Goal: Navigation & Orientation: Find specific page/section

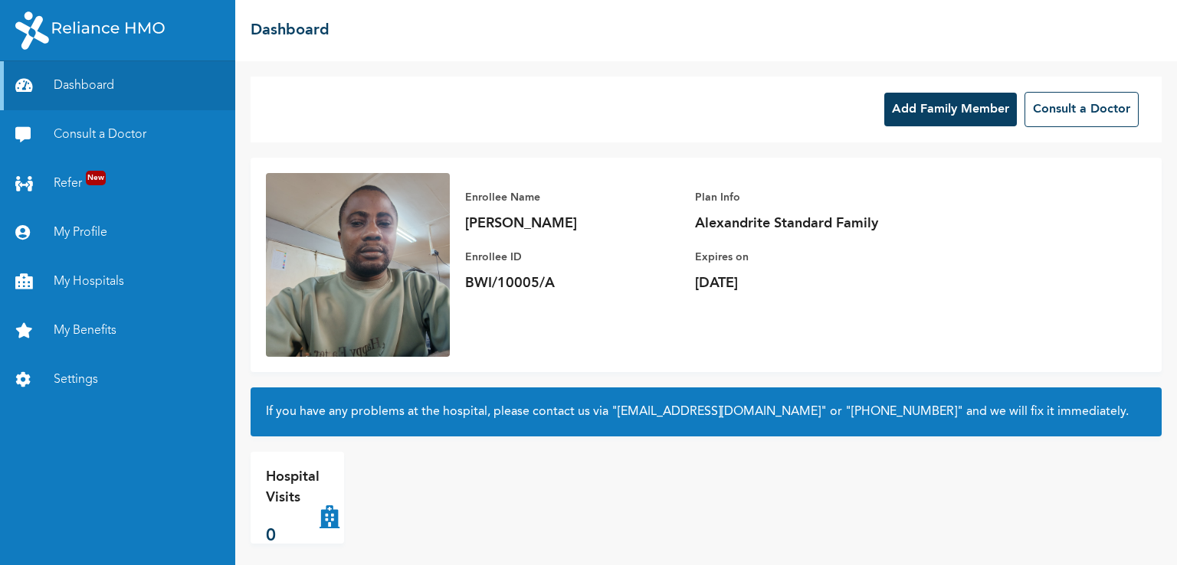
click at [912, 116] on button "Add Family Member" at bounding box center [950, 110] width 133 height 34
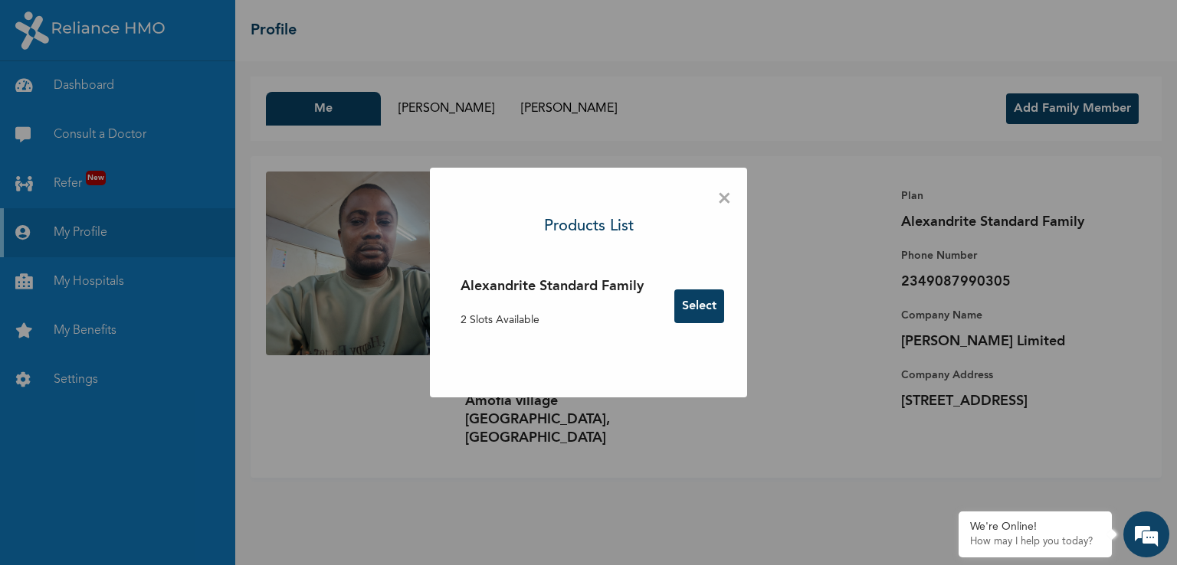
click at [842, 496] on div "× Products List Alexandrite Standard Family 2 Slots Available Select" at bounding box center [588, 282] width 1177 height 565
click at [723, 202] on span "×" at bounding box center [724, 199] width 15 height 32
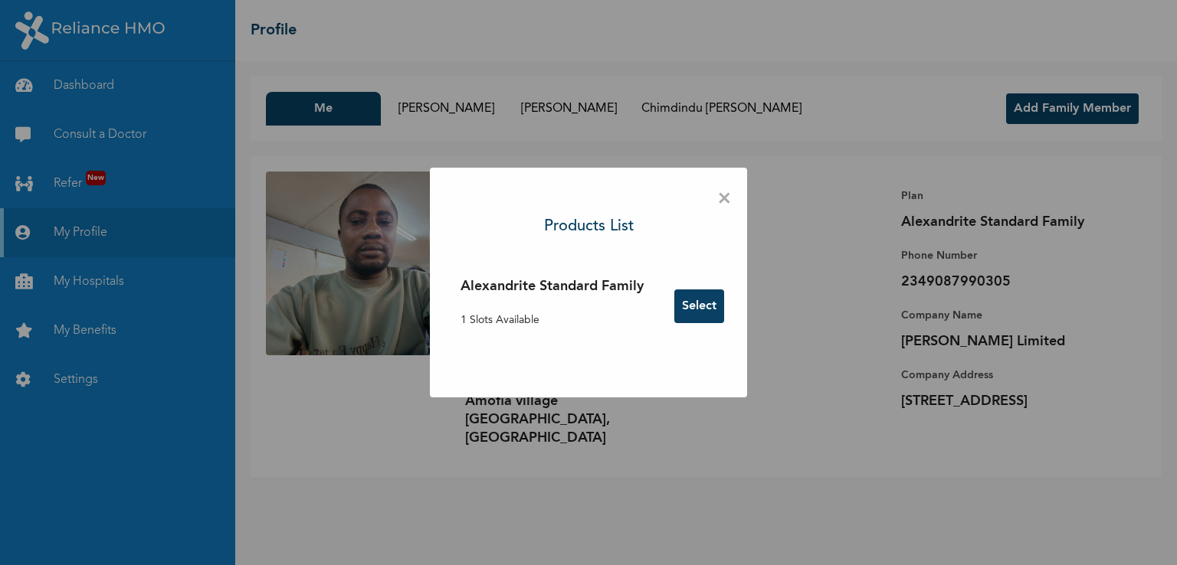
click at [726, 197] on span "×" at bounding box center [724, 199] width 15 height 32
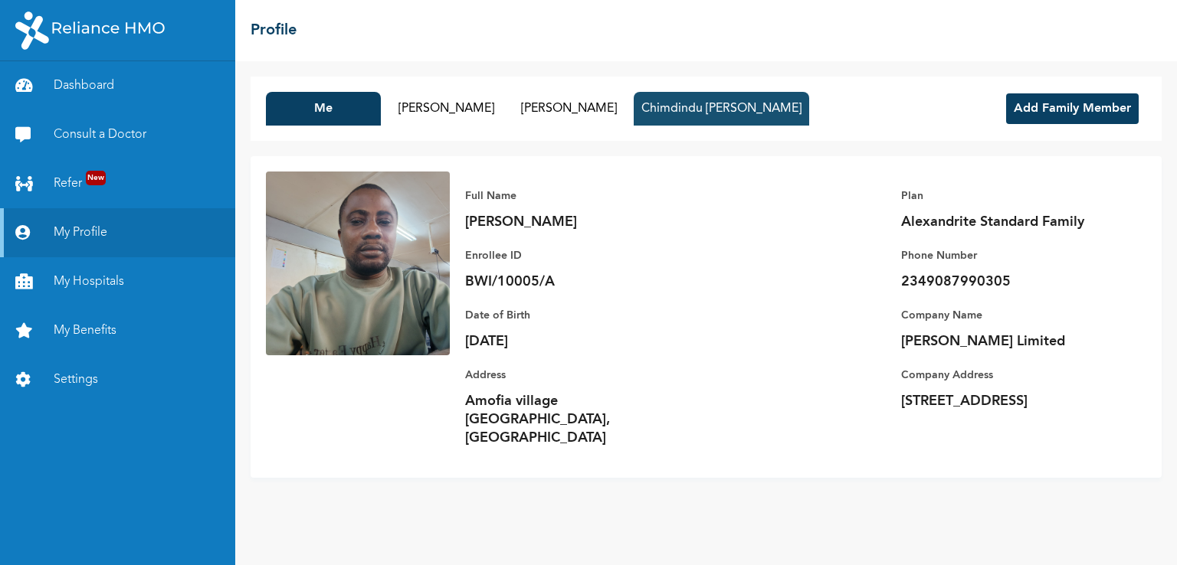
click at [674, 114] on button "Chimdindu [PERSON_NAME]" at bounding box center [721, 109] width 175 height 34
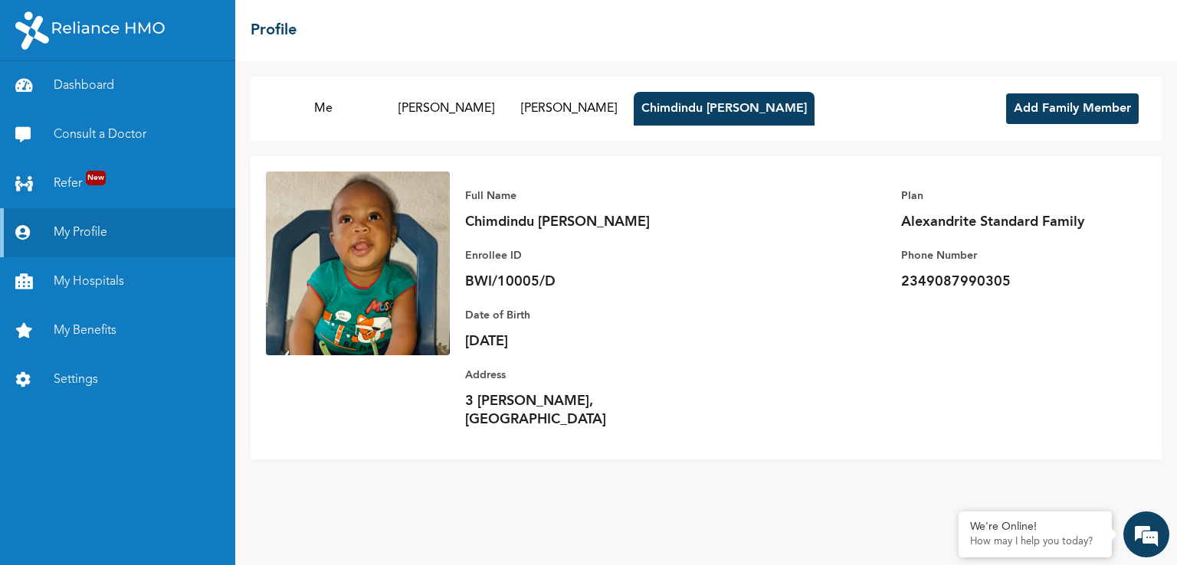
click at [376, 243] on img at bounding box center [358, 264] width 184 height 184
click at [490, 228] on p "Chimdindu [PERSON_NAME]" at bounding box center [572, 222] width 215 height 18
click at [539, 107] on button "[PERSON_NAME]" at bounding box center [568, 109] width 115 height 34
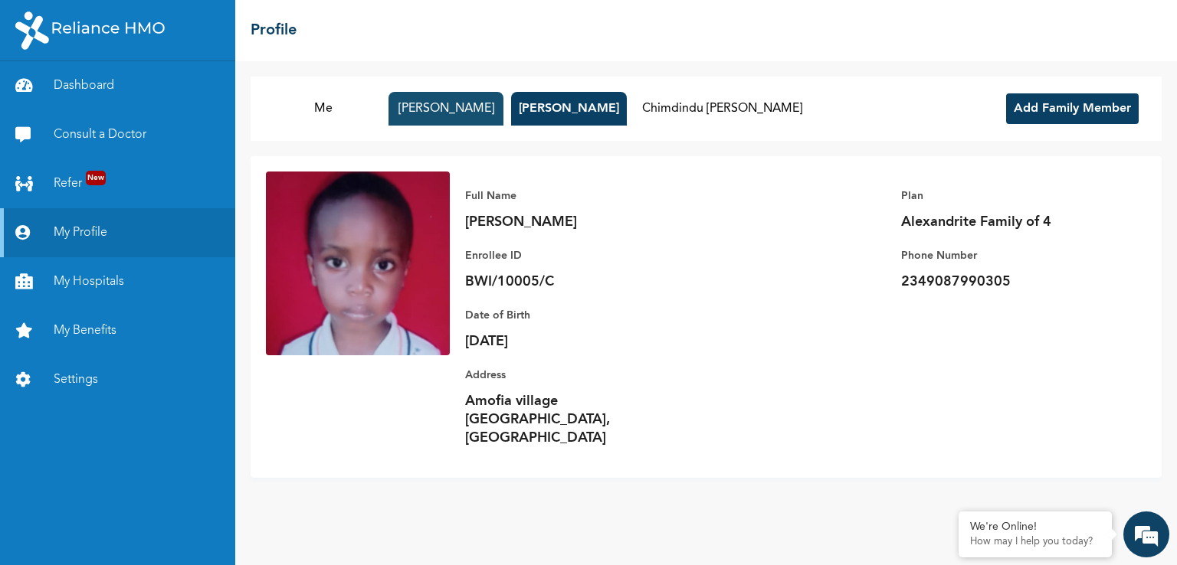
click at [445, 120] on button "[PERSON_NAME]" at bounding box center [445, 109] width 115 height 34
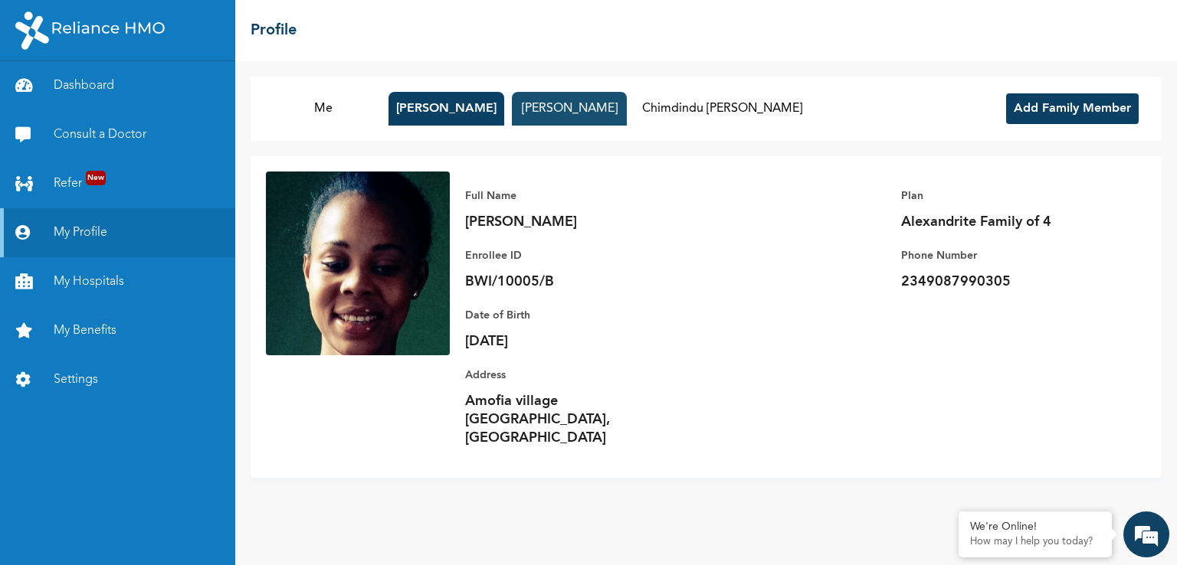
click at [567, 113] on button "[PERSON_NAME]" at bounding box center [569, 109] width 115 height 34
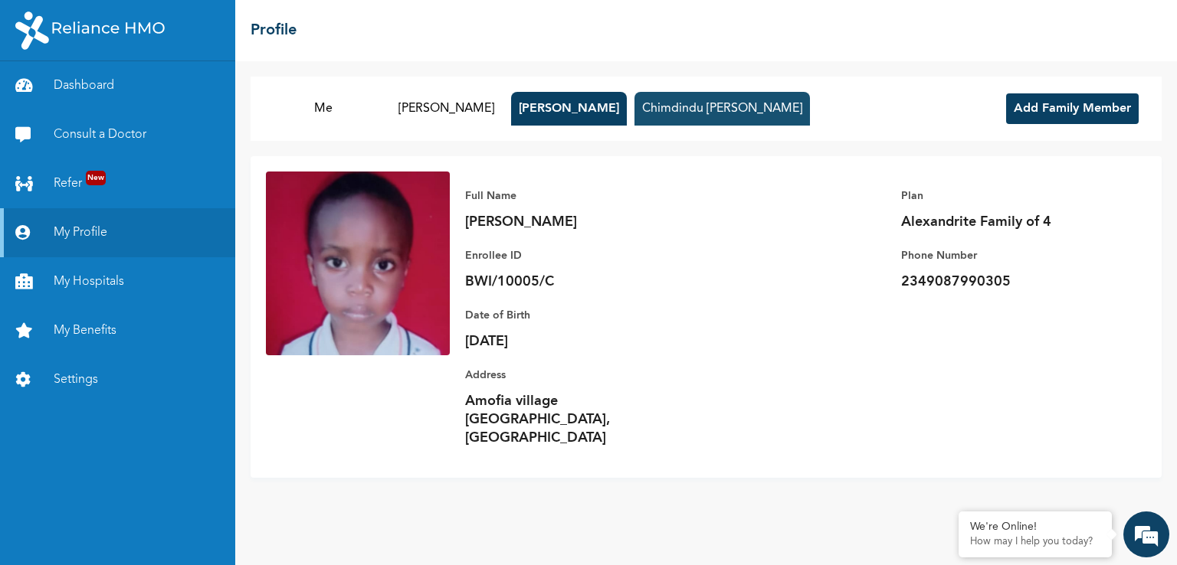
click at [666, 103] on button "Chimdindu [PERSON_NAME]" at bounding box center [721, 109] width 175 height 34
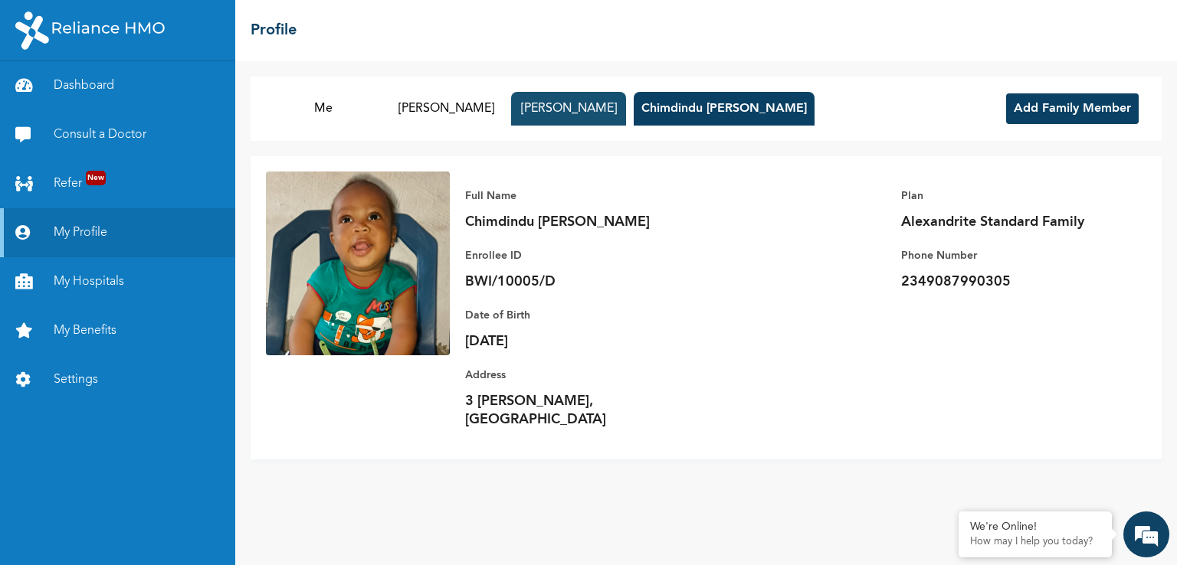
click at [608, 110] on button "[PERSON_NAME]" at bounding box center [568, 109] width 115 height 34
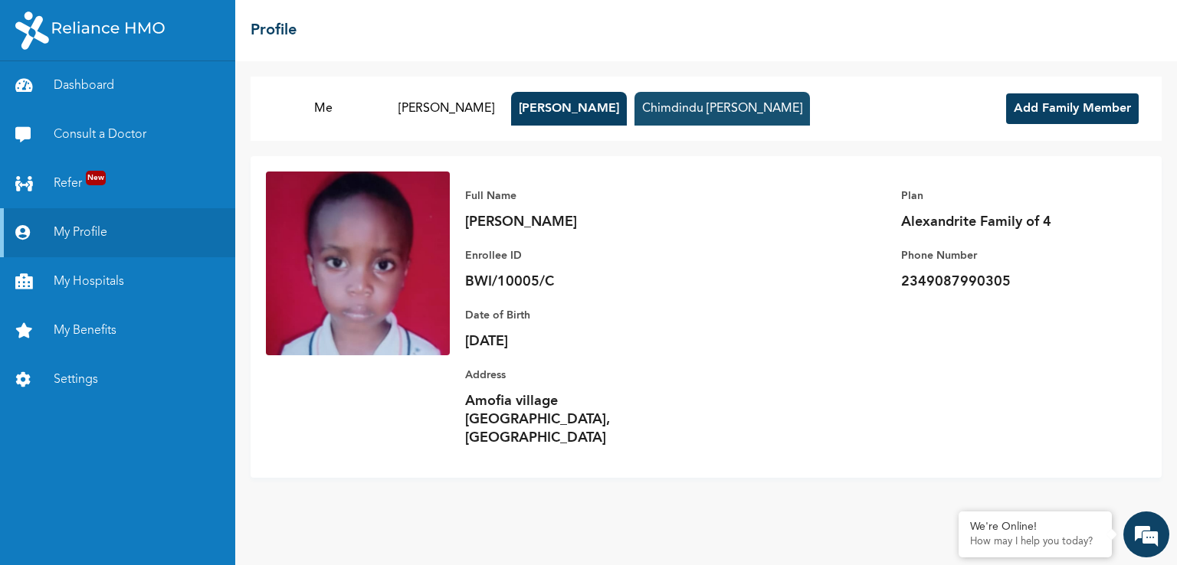
click at [665, 103] on button "Chimdindu [PERSON_NAME]" at bounding box center [721, 109] width 175 height 34
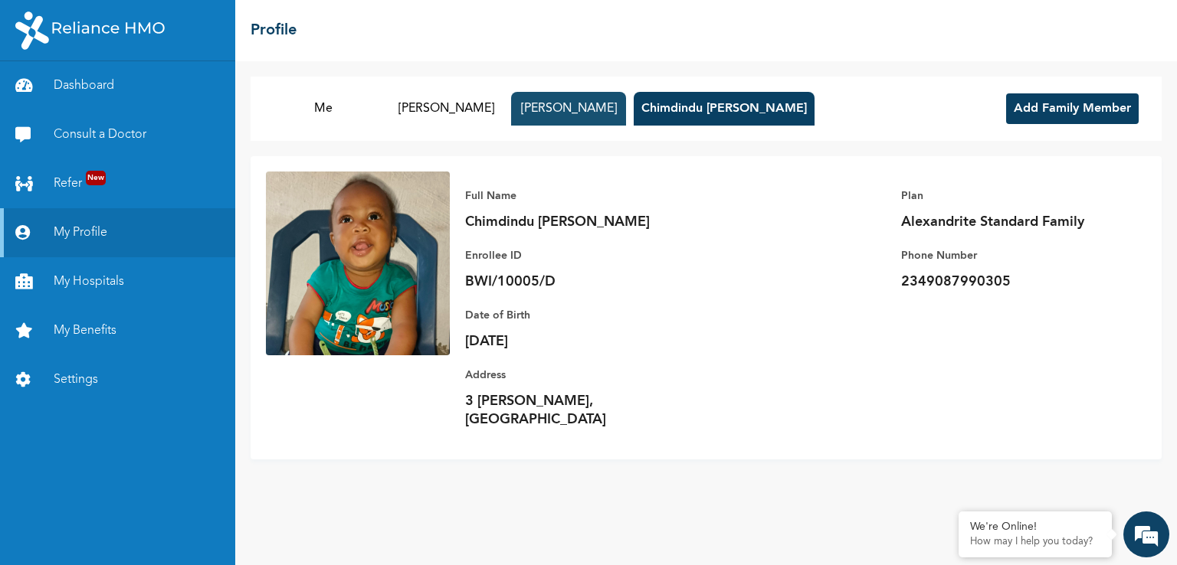
click at [564, 113] on button "[PERSON_NAME]" at bounding box center [568, 109] width 115 height 34
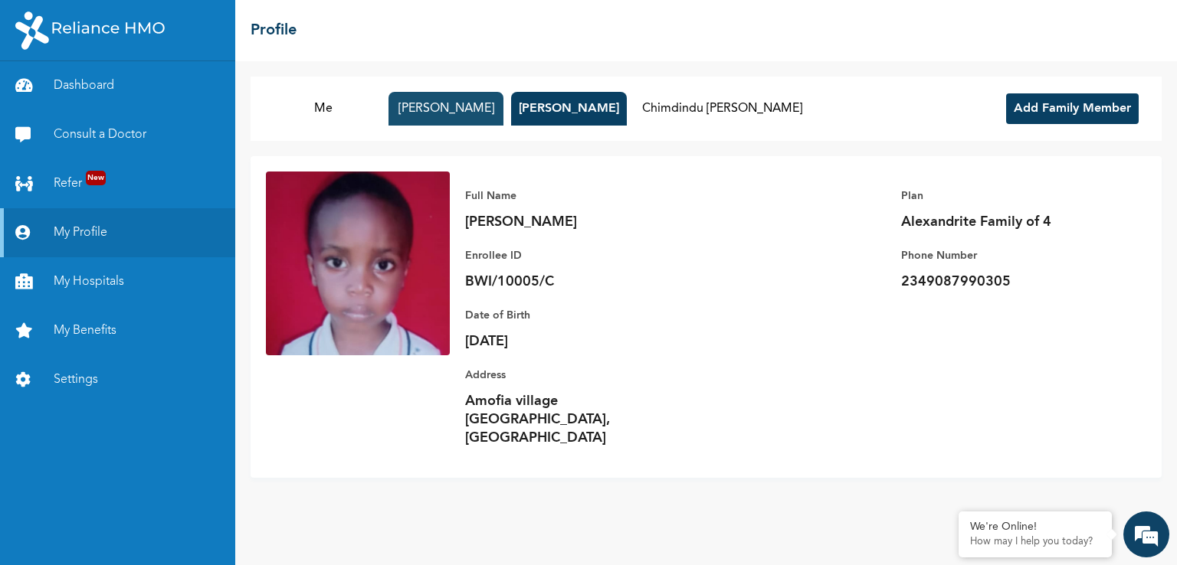
click at [475, 108] on button "[PERSON_NAME]" at bounding box center [445, 109] width 115 height 34
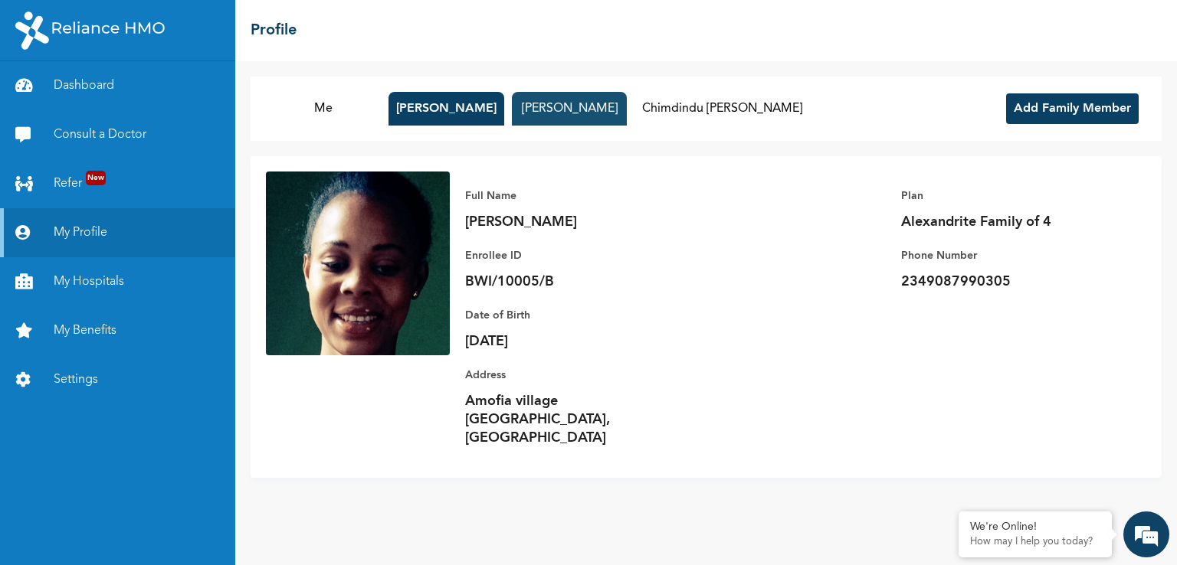
click at [546, 103] on button "[PERSON_NAME]" at bounding box center [569, 109] width 115 height 34
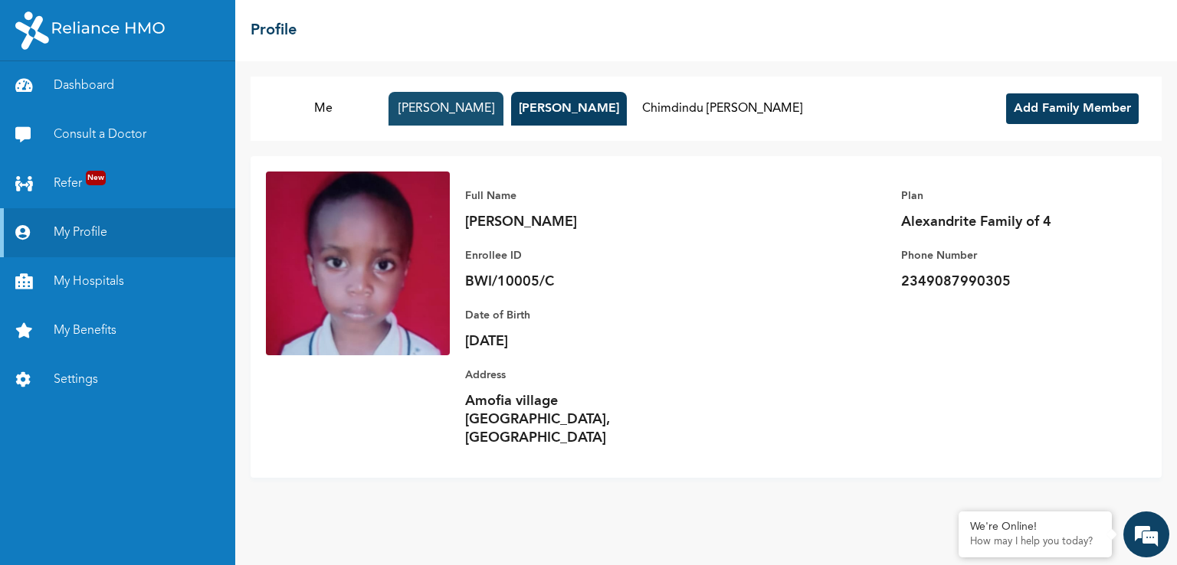
click at [466, 111] on button "[PERSON_NAME]" at bounding box center [445, 109] width 115 height 34
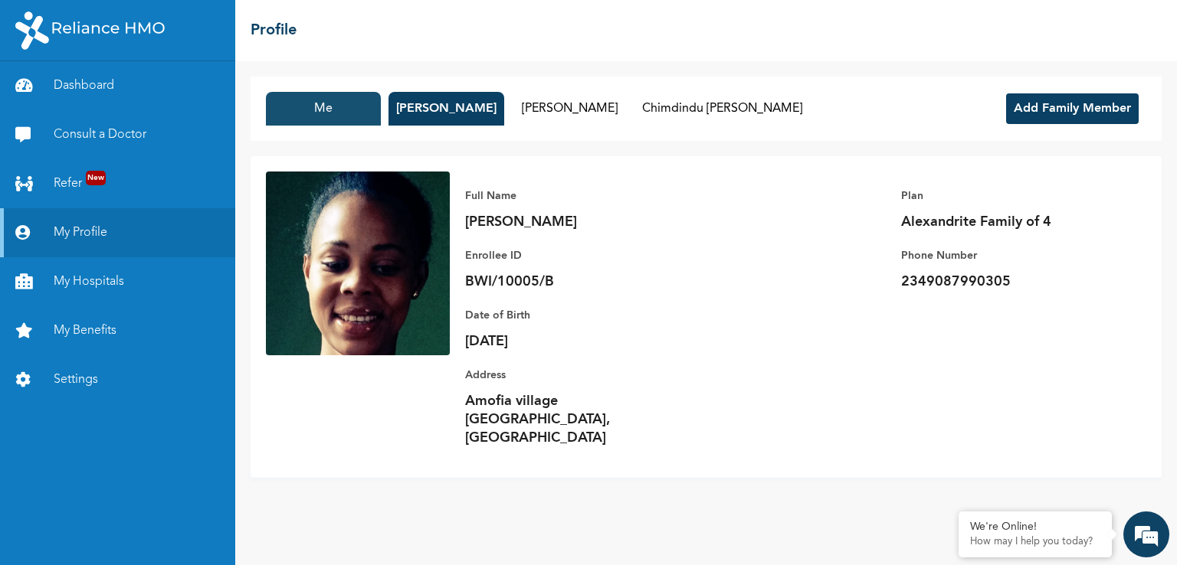
click at [338, 116] on button "Me" at bounding box center [323, 109] width 115 height 34
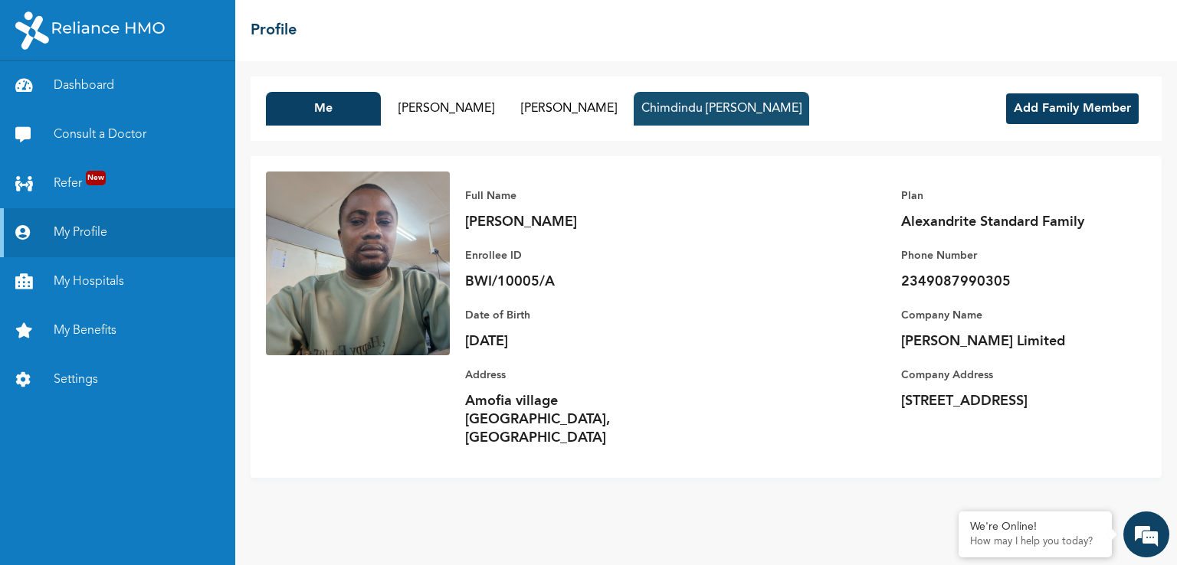
click at [683, 111] on button "Chimdindu [PERSON_NAME]" at bounding box center [721, 109] width 175 height 34
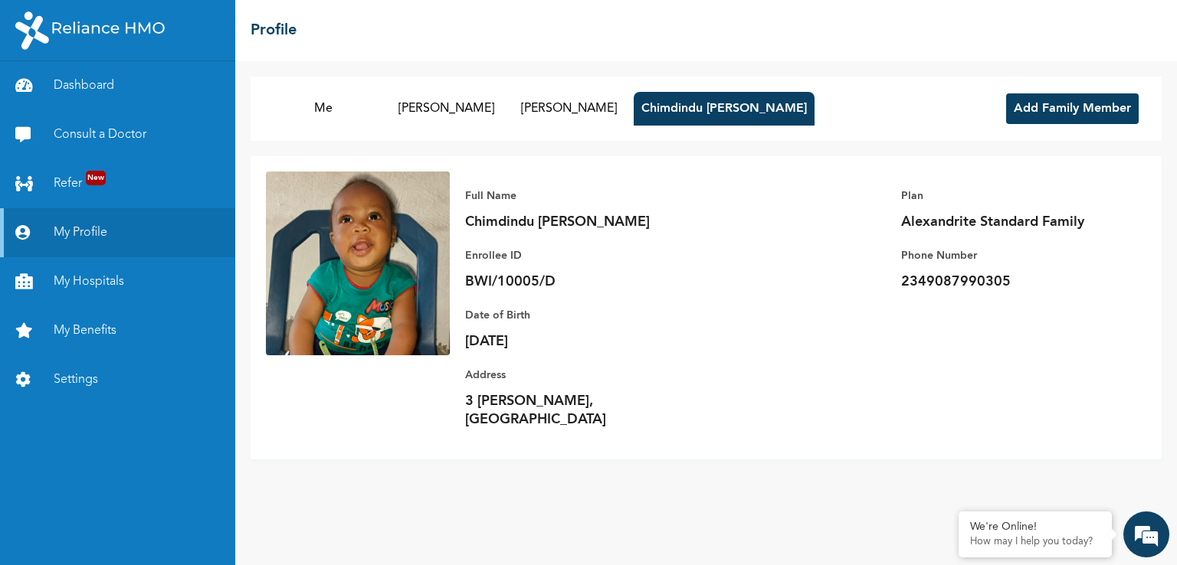
click at [525, 227] on p "Chimdindu [PERSON_NAME]" at bounding box center [572, 222] width 215 height 18
click at [944, 280] on p "2349087990305" at bounding box center [1008, 282] width 215 height 18
click at [938, 223] on p "Alexandrite Standard Family" at bounding box center [1008, 222] width 215 height 18
click at [581, 216] on p "Chimdindu [PERSON_NAME]" at bounding box center [572, 222] width 215 height 18
drag, startPoint x: 542, startPoint y: 223, endPoint x: 509, endPoint y: 244, distance: 39.6
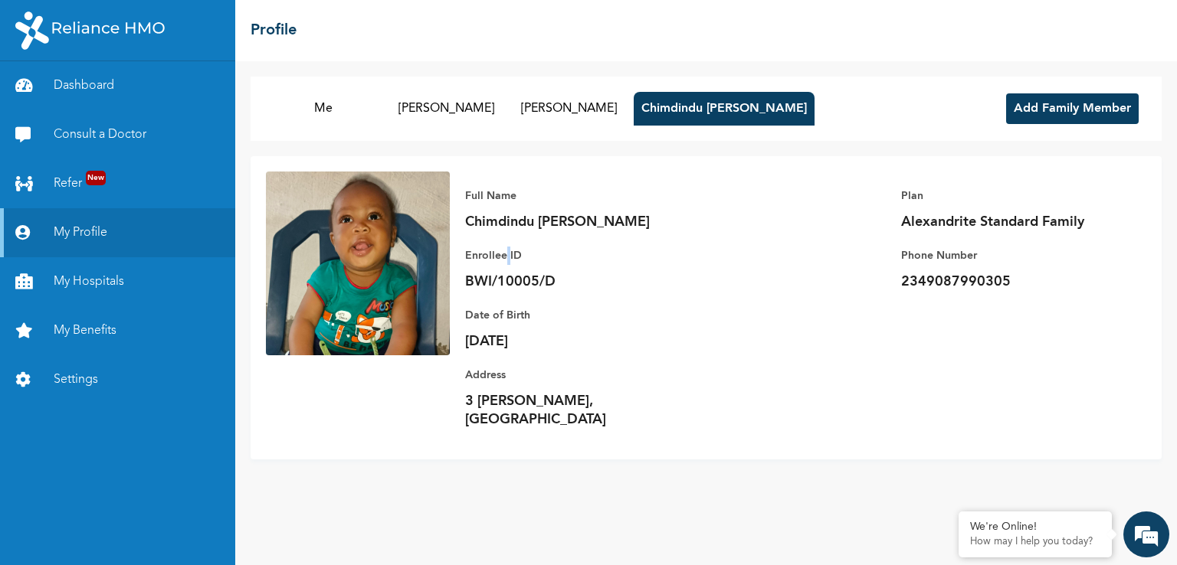
click at [509, 244] on div "Full Name Chimdindu Okeke Enrollee ID BWI/10005/D" at bounding box center [572, 232] width 215 height 120
click at [88, 375] on link "Settings" at bounding box center [117, 379] width 235 height 49
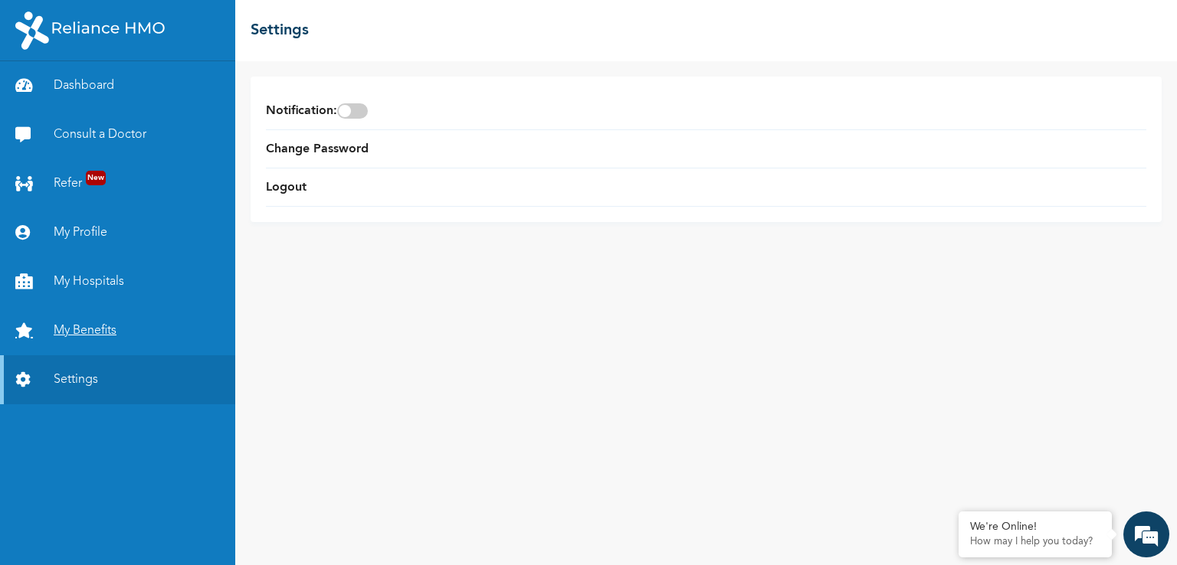
click at [80, 328] on link "My Benefits" at bounding box center [117, 330] width 235 height 49
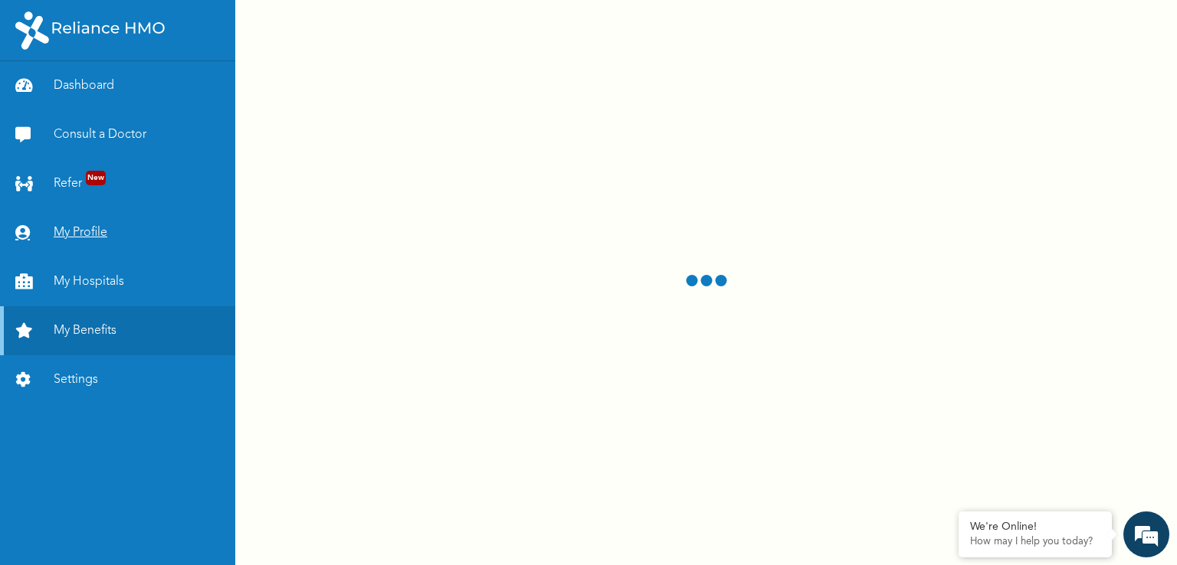
click at [77, 234] on link "My Profile" at bounding box center [117, 232] width 235 height 49
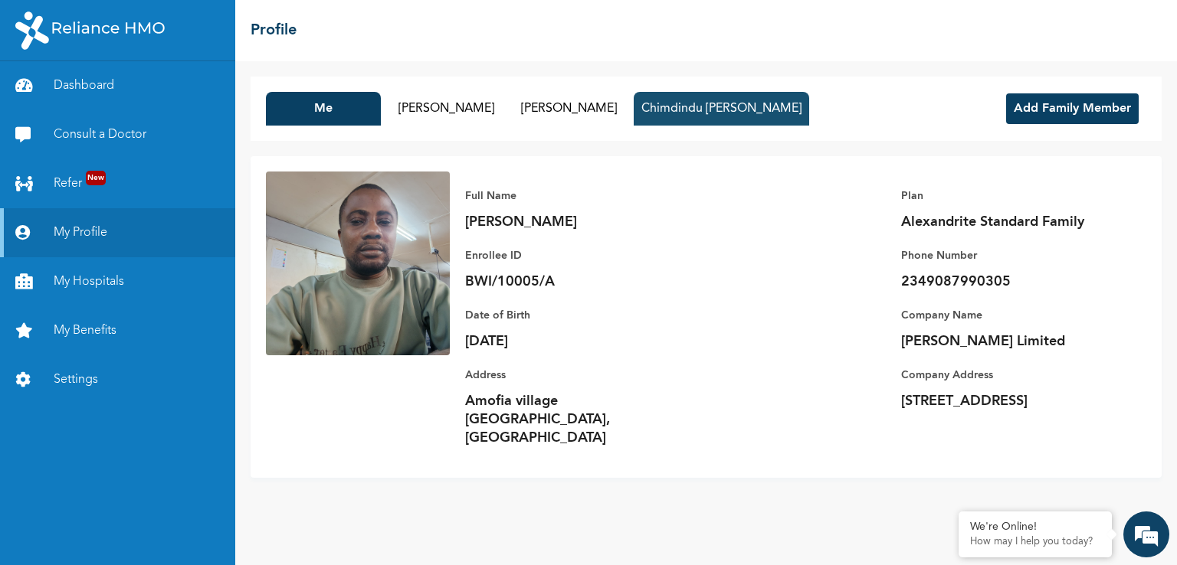
click at [677, 105] on button "Chimdindu [PERSON_NAME]" at bounding box center [721, 109] width 175 height 34
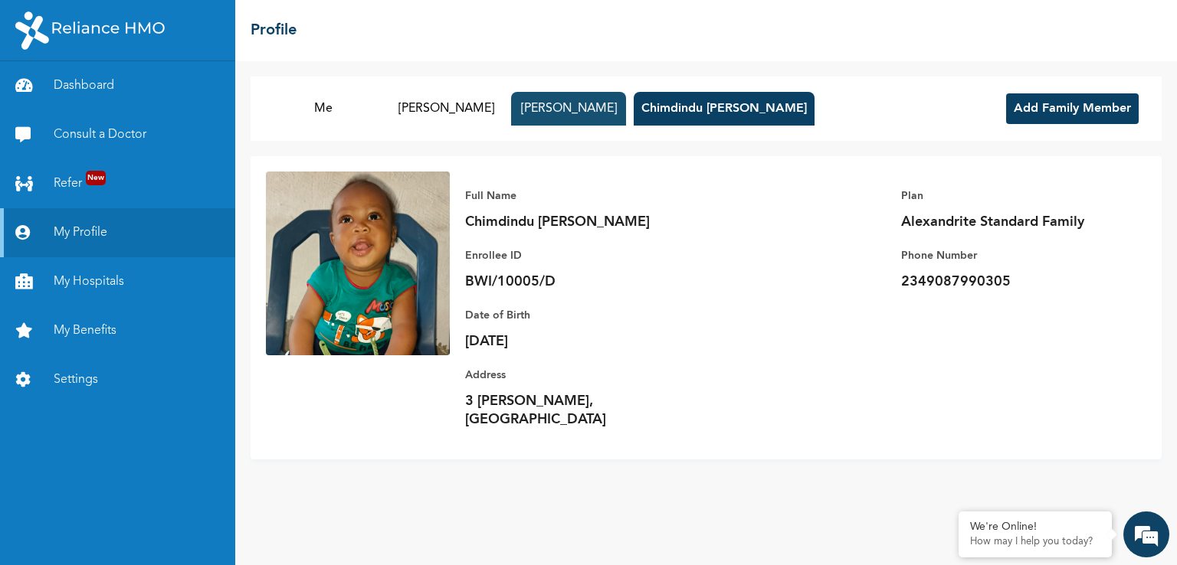
click at [567, 110] on button "[PERSON_NAME]" at bounding box center [568, 109] width 115 height 34
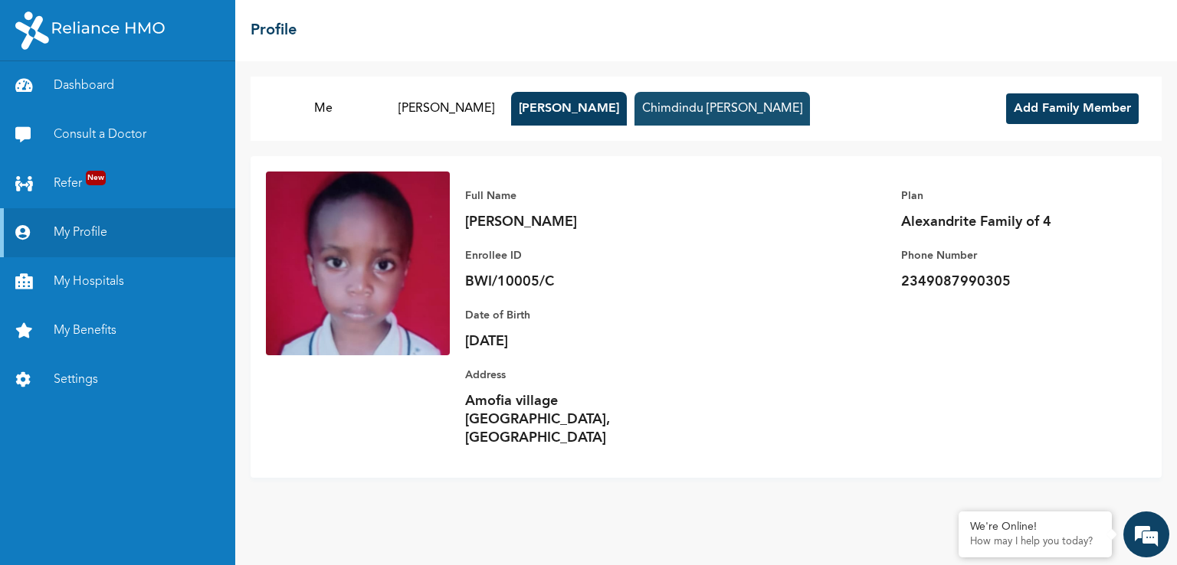
click at [647, 105] on button "Chimdindu [PERSON_NAME]" at bounding box center [721, 109] width 175 height 34
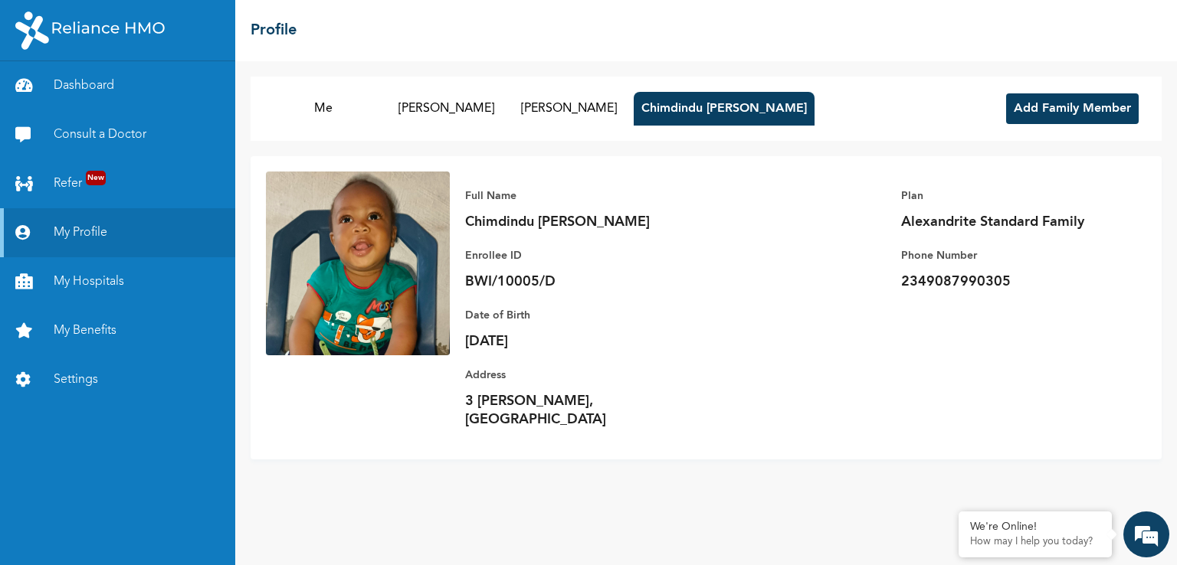
click at [516, 316] on p "Date of Birth" at bounding box center [572, 315] width 215 height 18
click at [578, 108] on button "[PERSON_NAME]" at bounding box center [568, 109] width 115 height 34
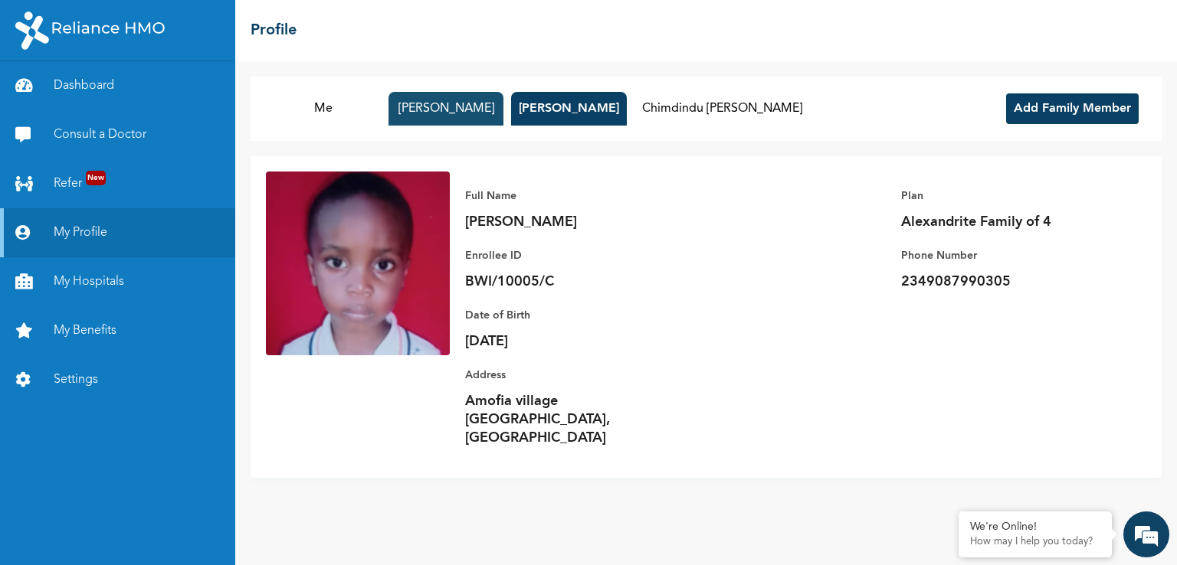
click at [431, 99] on button "[PERSON_NAME]" at bounding box center [445, 109] width 115 height 34
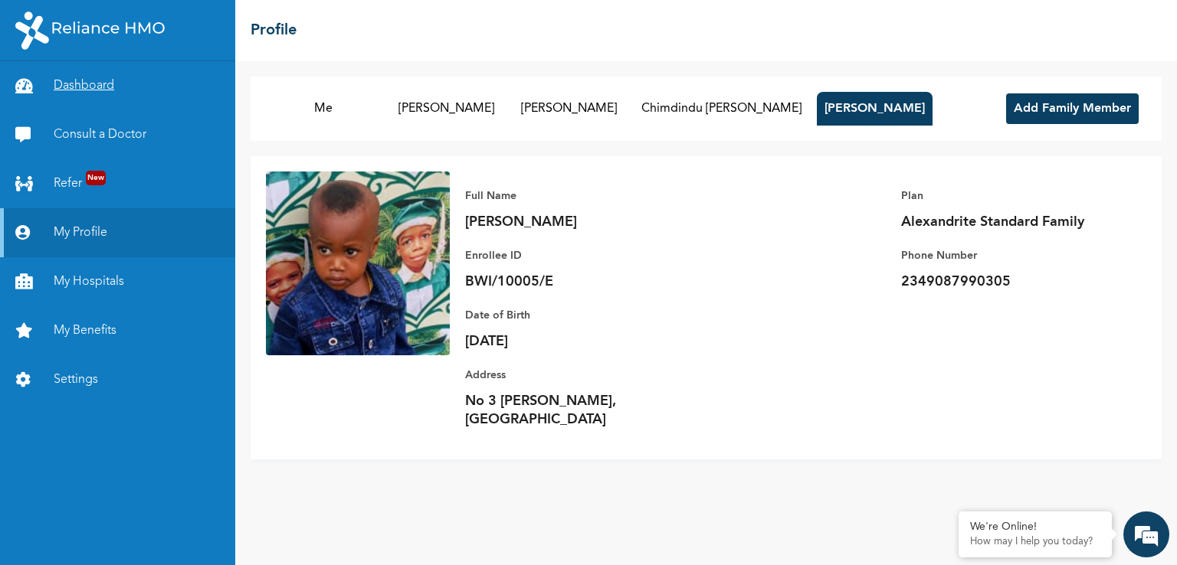
click at [93, 91] on link "Dashboard" at bounding box center [117, 85] width 235 height 49
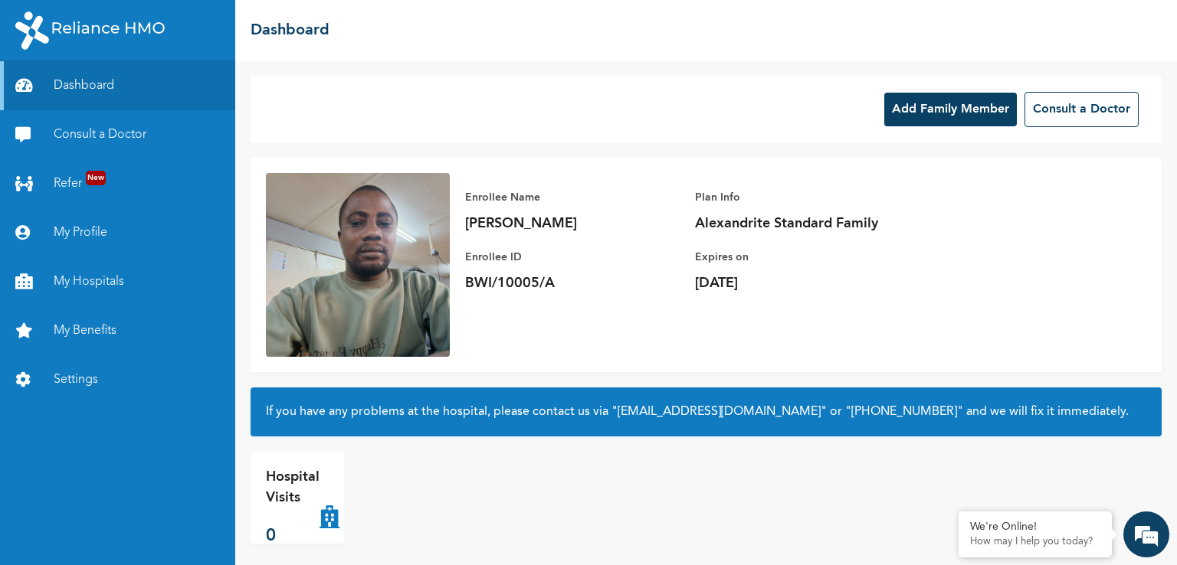
scroll to position [9, 0]
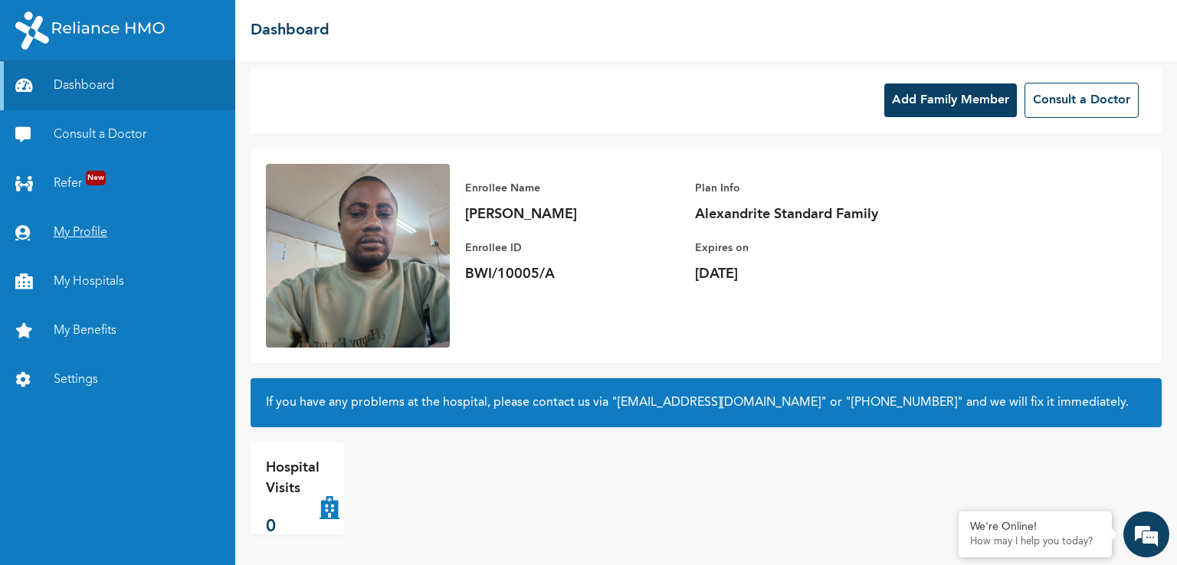
click at [104, 238] on link "My Profile" at bounding box center [117, 232] width 235 height 49
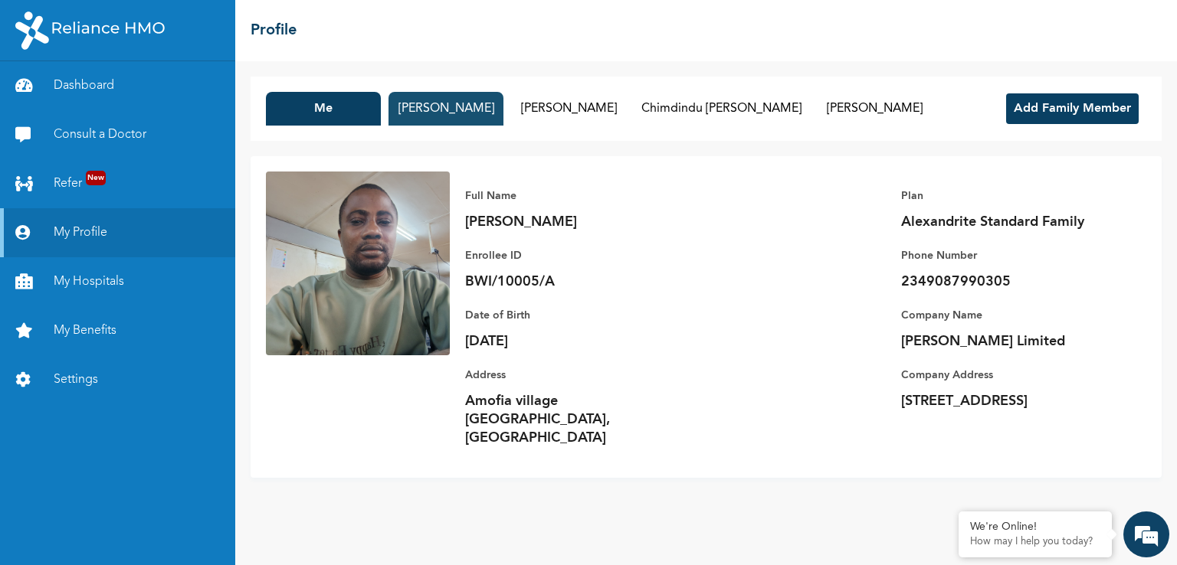
click at [470, 111] on button "[PERSON_NAME]" at bounding box center [445, 109] width 115 height 34
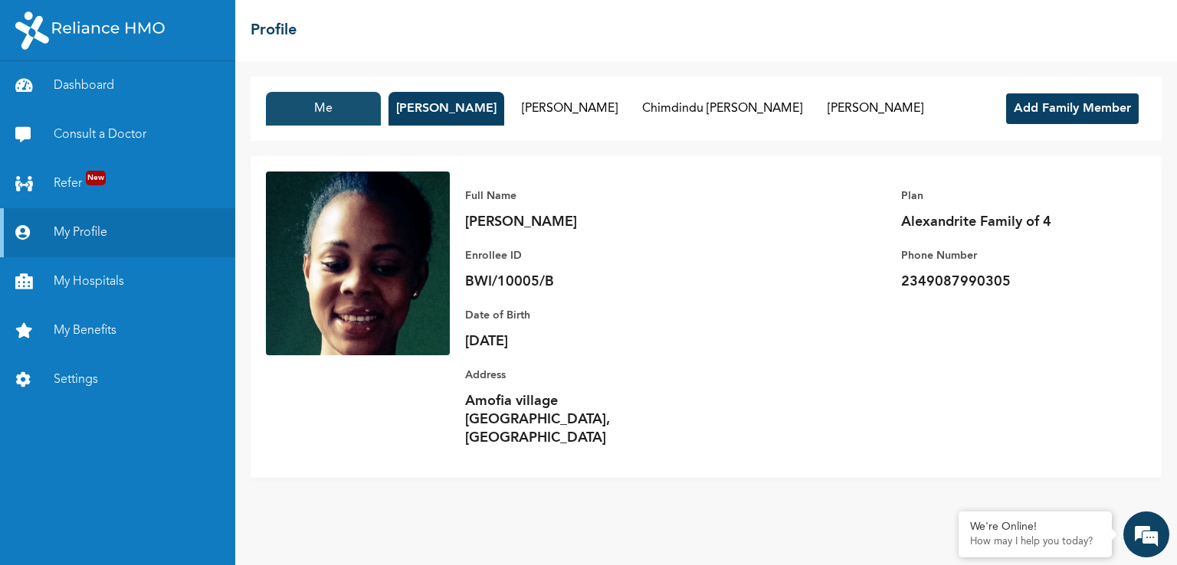
click at [338, 113] on button "Me" at bounding box center [323, 109] width 115 height 34
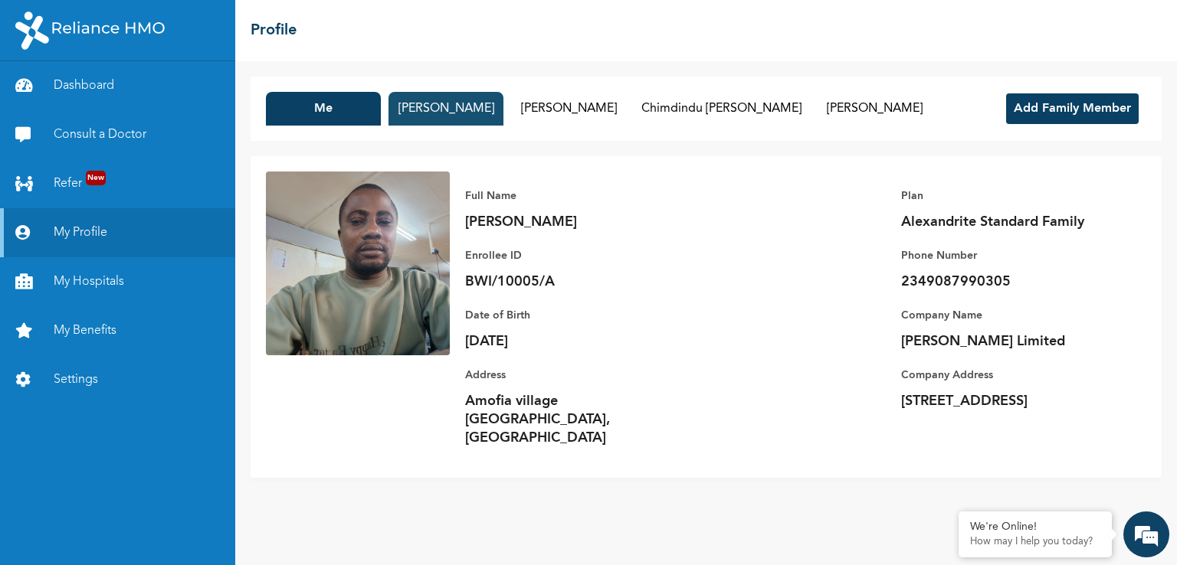
click at [421, 112] on button "[PERSON_NAME]" at bounding box center [445, 109] width 115 height 34
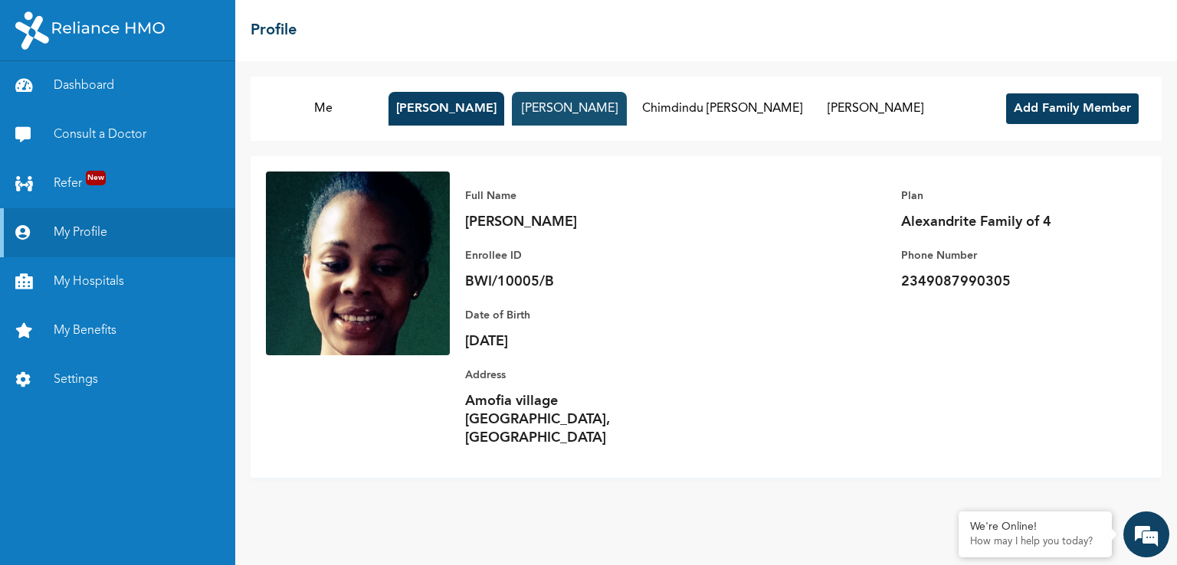
click at [555, 110] on button "[PERSON_NAME]" at bounding box center [569, 109] width 115 height 34
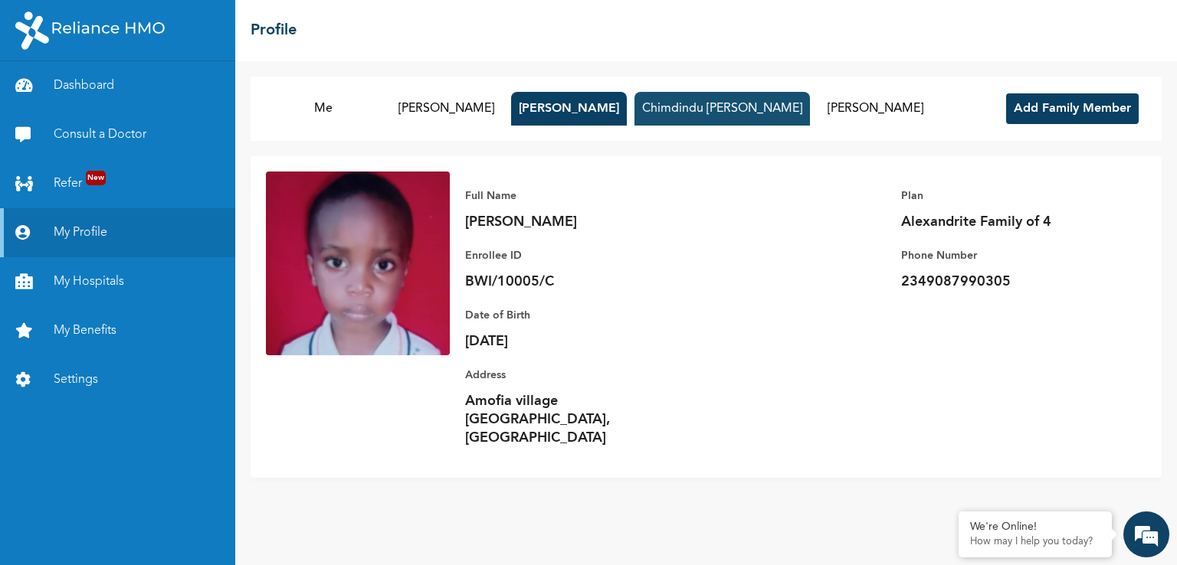
click at [673, 110] on button "Chimdindu [PERSON_NAME]" at bounding box center [721, 109] width 175 height 34
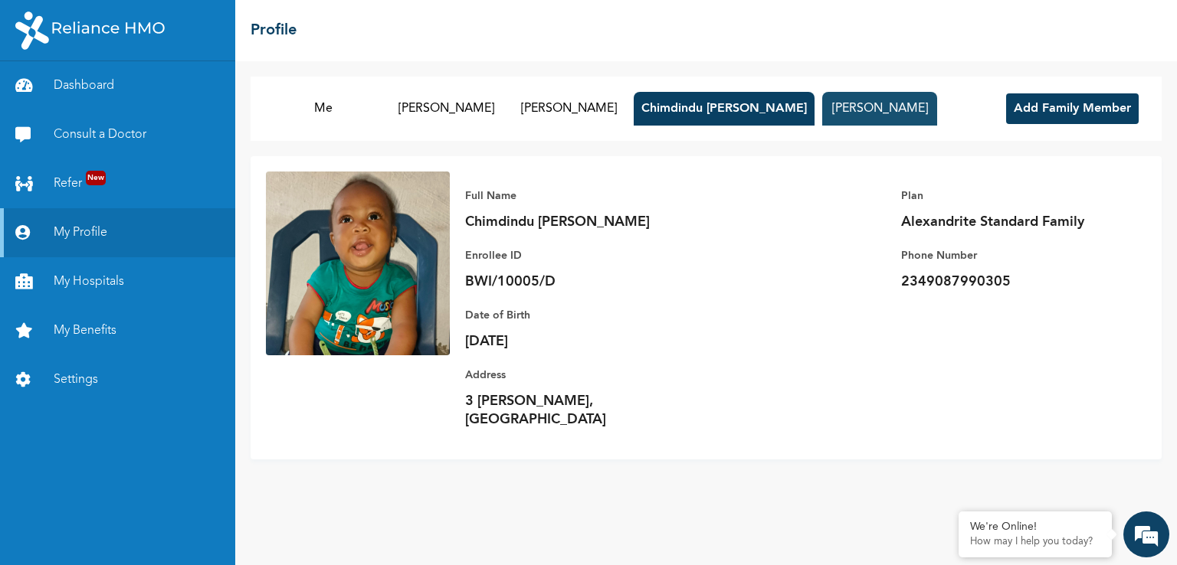
click at [822, 104] on button "[PERSON_NAME]" at bounding box center [879, 109] width 115 height 34
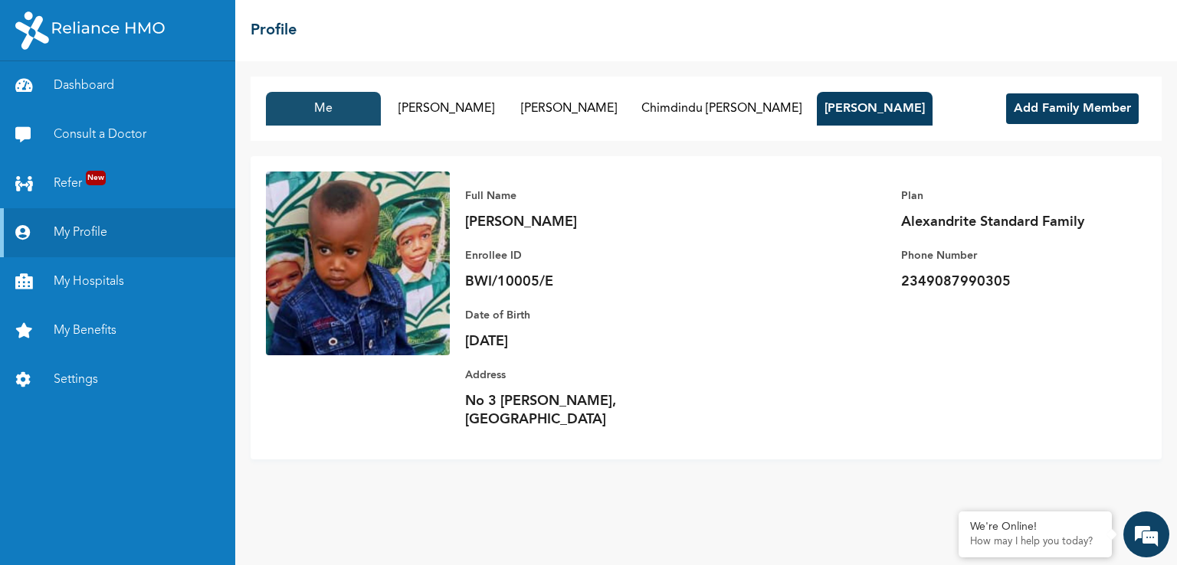
click at [325, 113] on button "Me" at bounding box center [323, 109] width 115 height 34
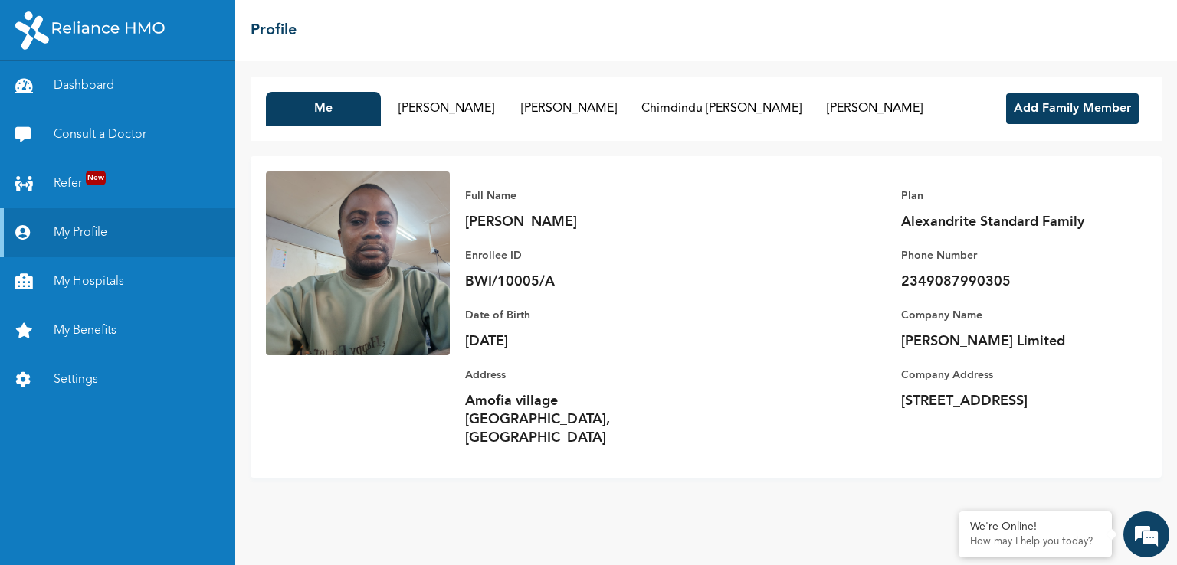
click at [100, 84] on link "Dashboard" at bounding box center [117, 85] width 235 height 49
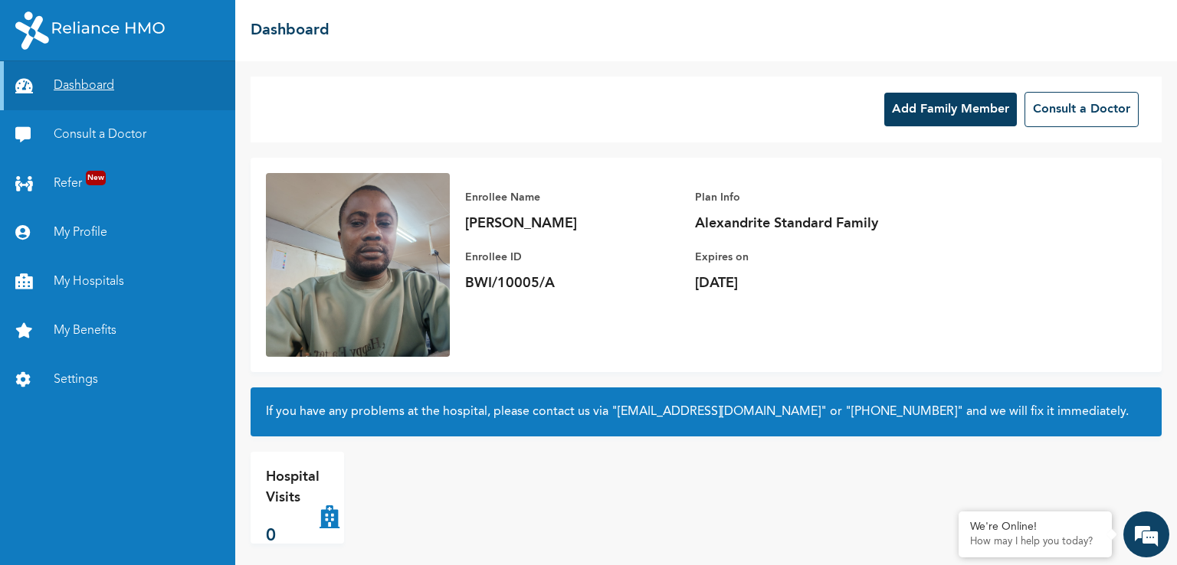
click at [107, 84] on link "Dashboard" at bounding box center [117, 85] width 235 height 49
click at [86, 90] on link "Dashboard" at bounding box center [117, 85] width 235 height 49
click at [76, 273] on link "My Hospitals" at bounding box center [117, 281] width 235 height 49
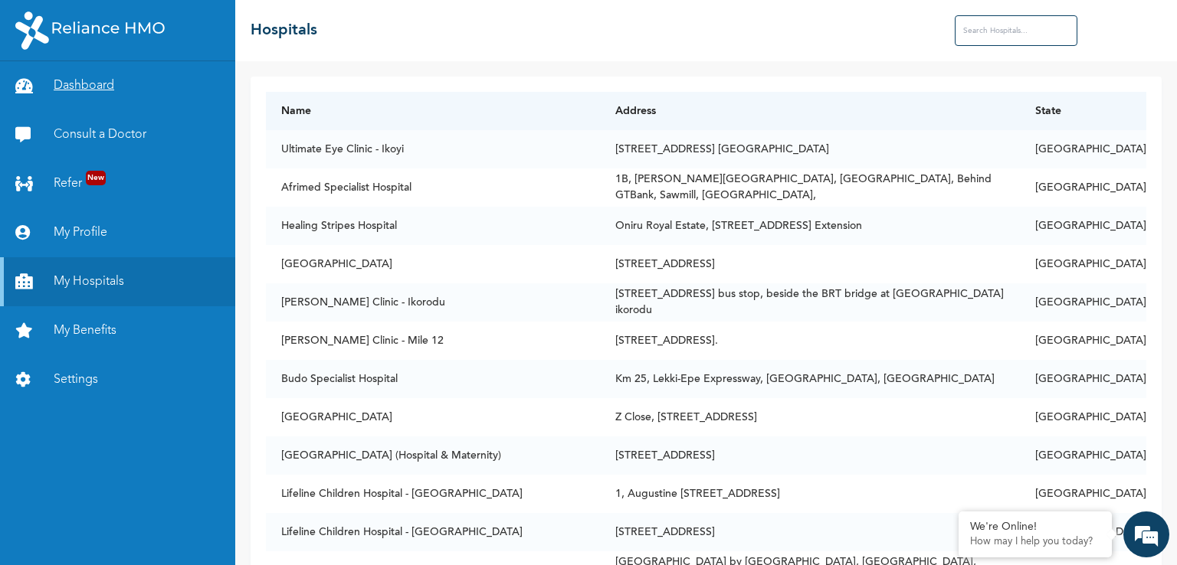
click at [89, 87] on link "Dashboard" at bounding box center [117, 85] width 235 height 49
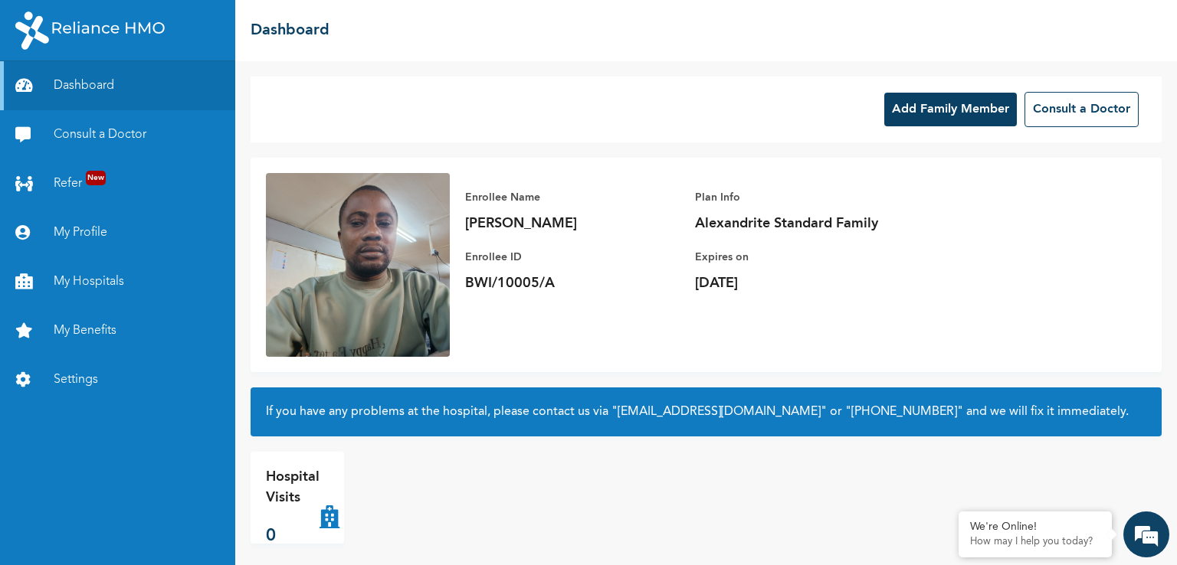
click at [893, 110] on button "Add Family Member" at bounding box center [950, 110] width 133 height 34
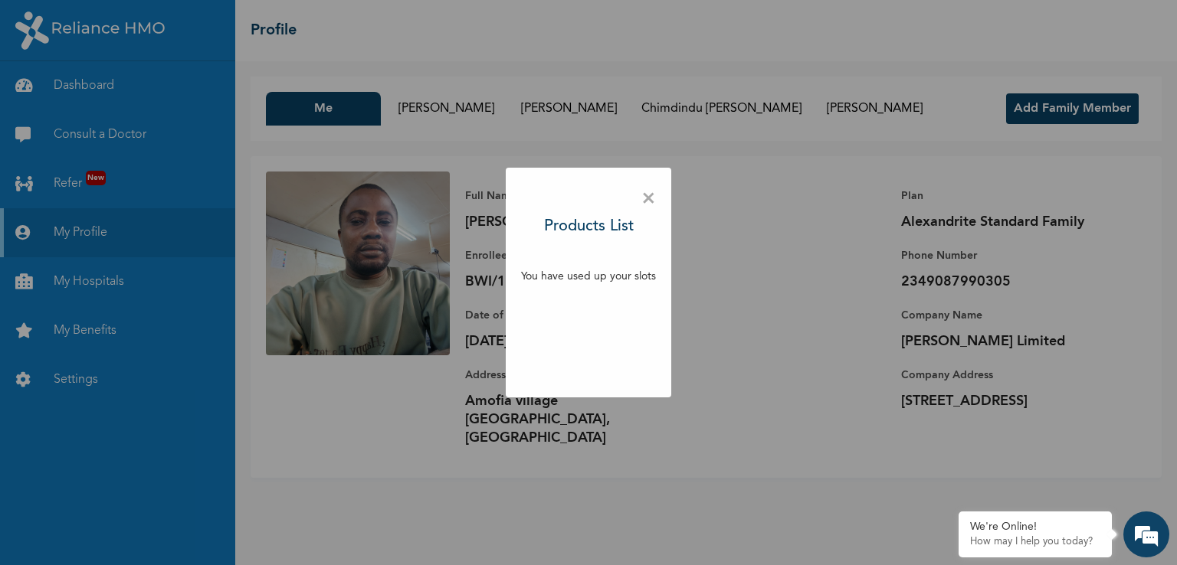
click at [647, 198] on span "×" at bounding box center [648, 199] width 15 height 32
click at [647, 197] on span "×" at bounding box center [648, 199] width 15 height 32
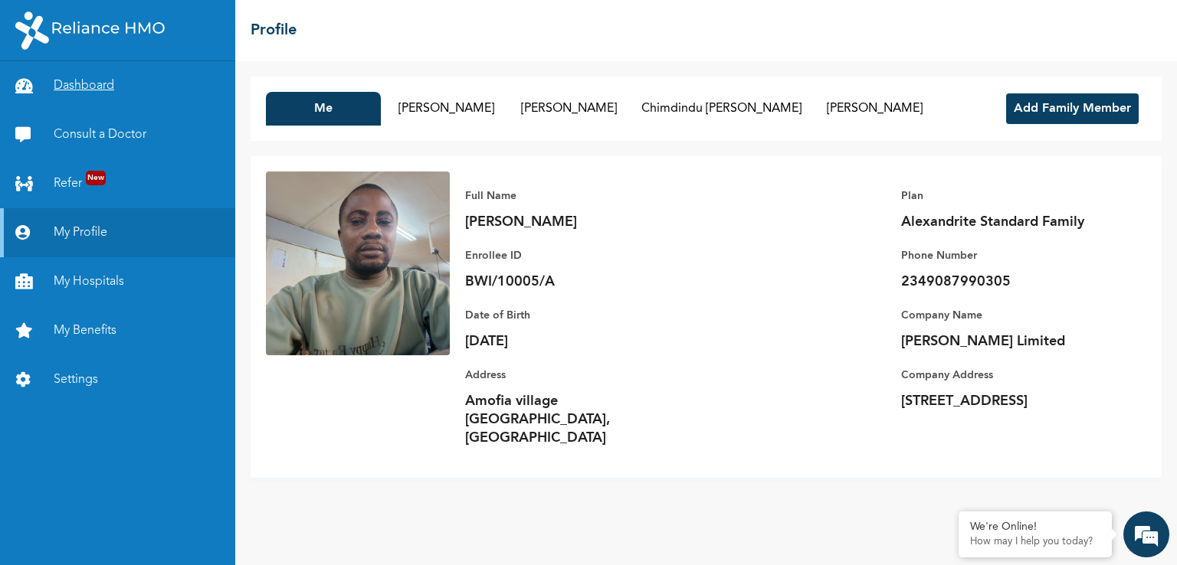
click at [103, 79] on link "Dashboard" at bounding box center [117, 85] width 235 height 49
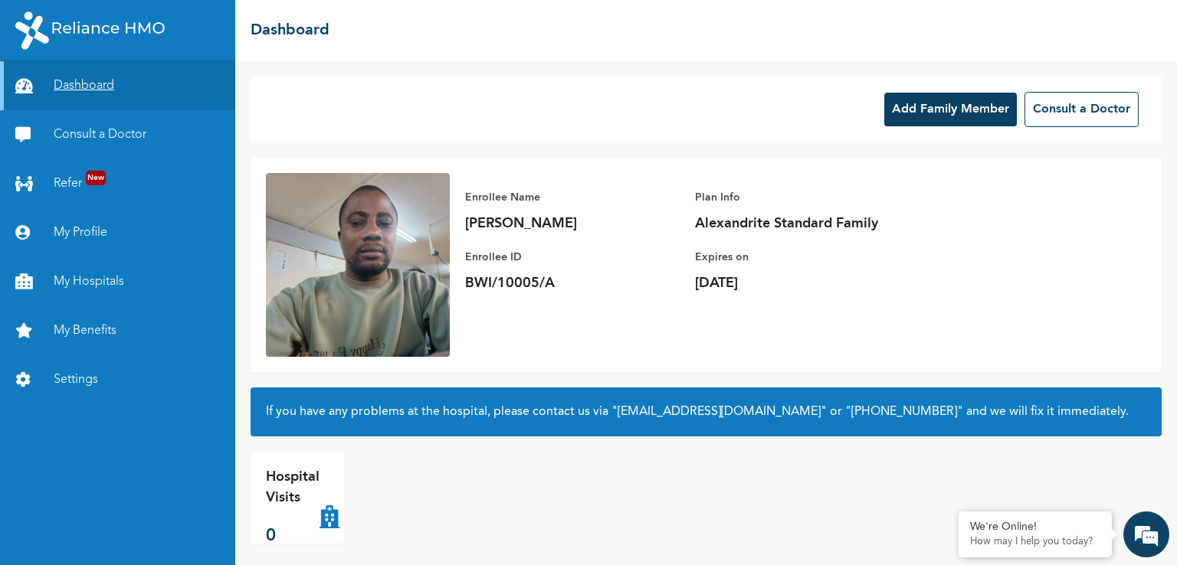
click at [136, 79] on link "Dashboard" at bounding box center [117, 85] width 235 height 49
click at [75, 83] on link "Dashboard" at bounding box center [117, 85] width 235 height 49
click at [95, 89] on link "Dashboard" at bounding box center [117, 85] width 235 height 49
